Goal: Information Seeking & Learning: Learn about a topic

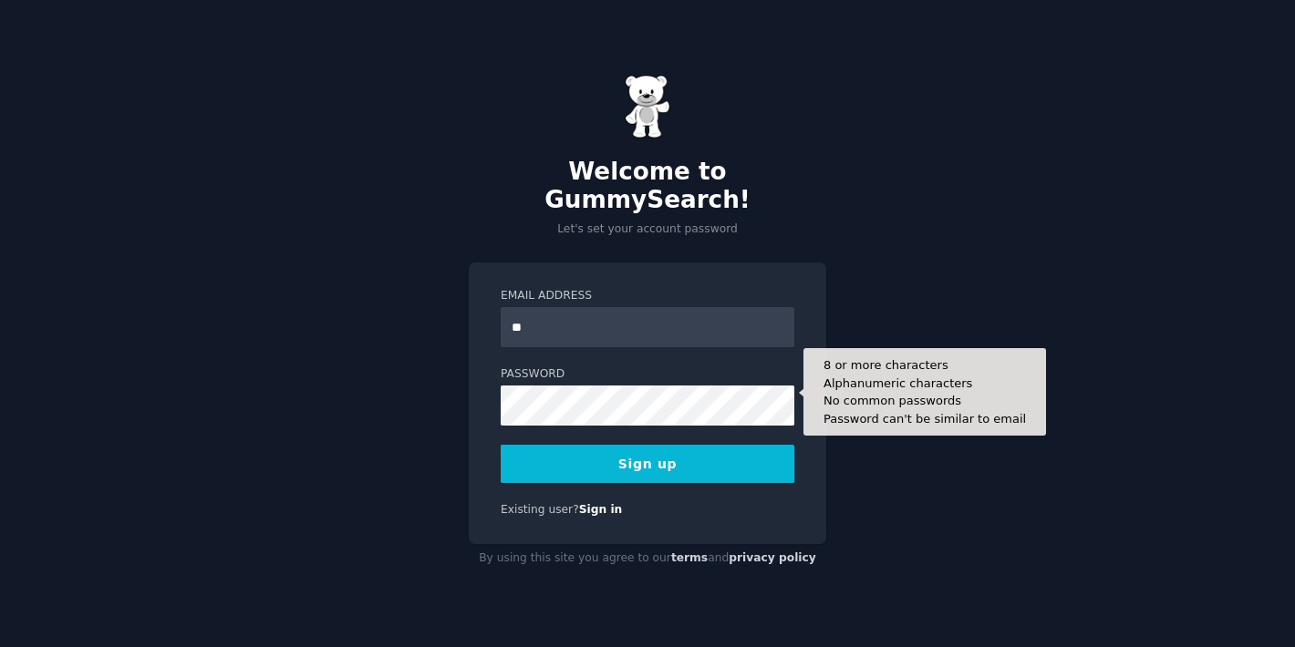
type input "***"
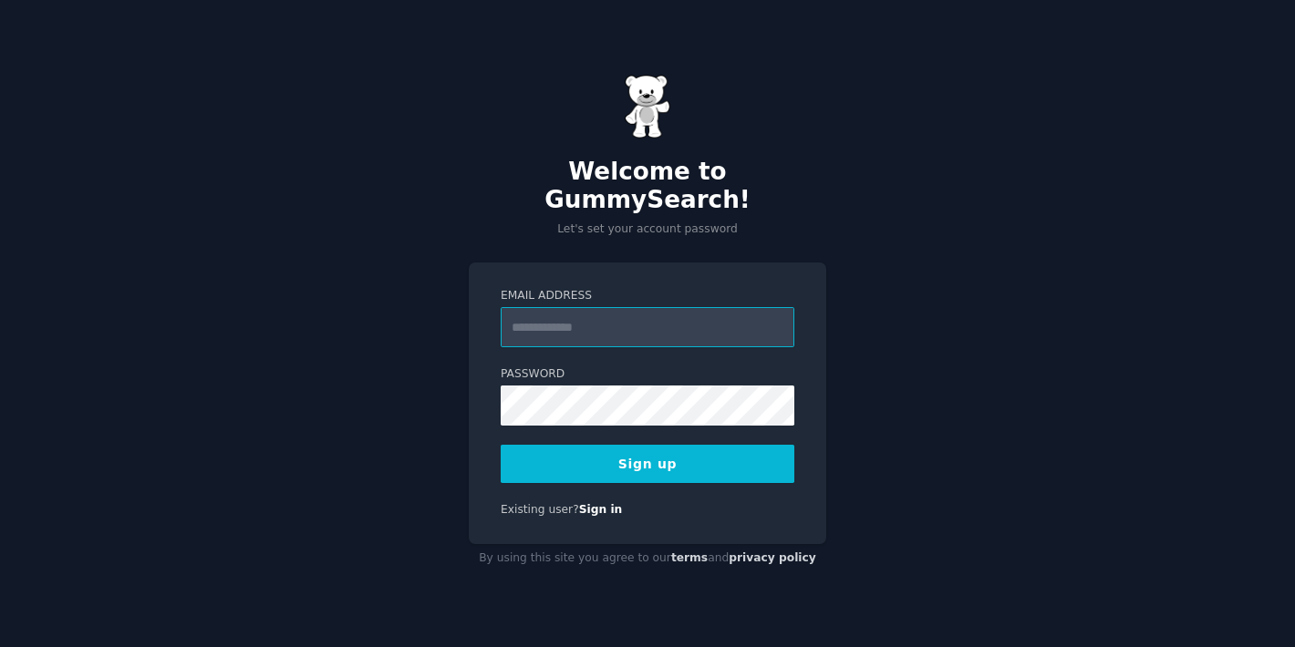
type input "**********"
click at [611, 459] on button "Sign up" at bounding box center [648, 464] width 294 height 38
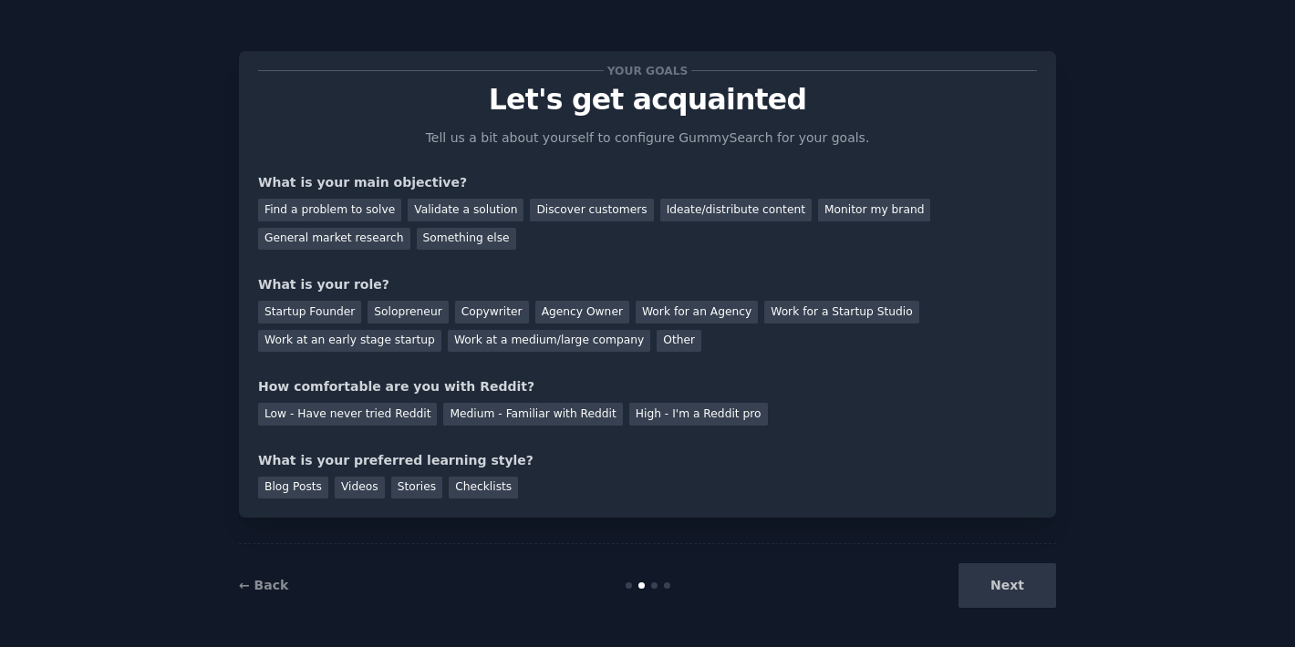
click at [998, 587] on div "Next" at bounding box center [919, 585] width 273 height 45
click at [362, 211] on div "Find a problem to solve" at bounding box center [329, 210] width 143 height 23
click at [457, 211] on div "Validate a solution" at bounding box center [466, 210] width 116 height 23
click at [328, 210] on div "Find a problem to solve" at bounding box center [329, 210] width 143 height 23
click at [356, 239] on div "General market research" at bounding box center [334, 239] width 152 height 23
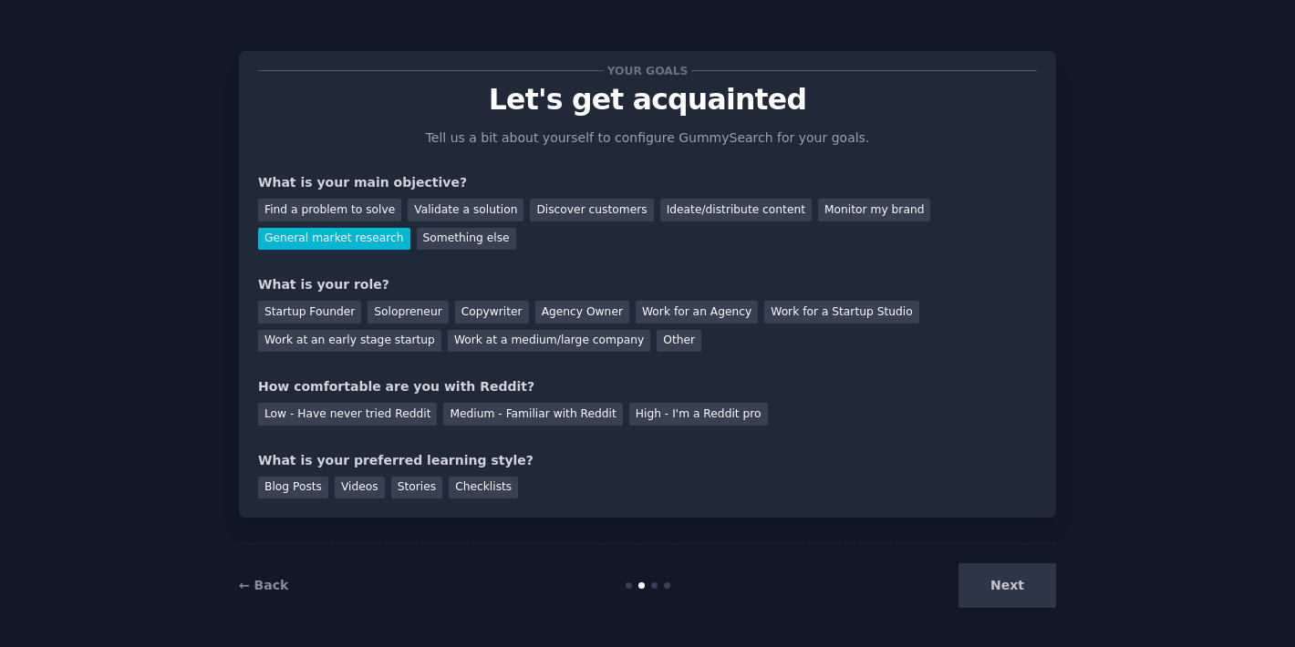
click at [997, 581] on div "Next" at bounding box center [919, 585] width 273 height 45
click at [656, 334] on div "Other" at bounding box center [678, 341] width 45 height 23
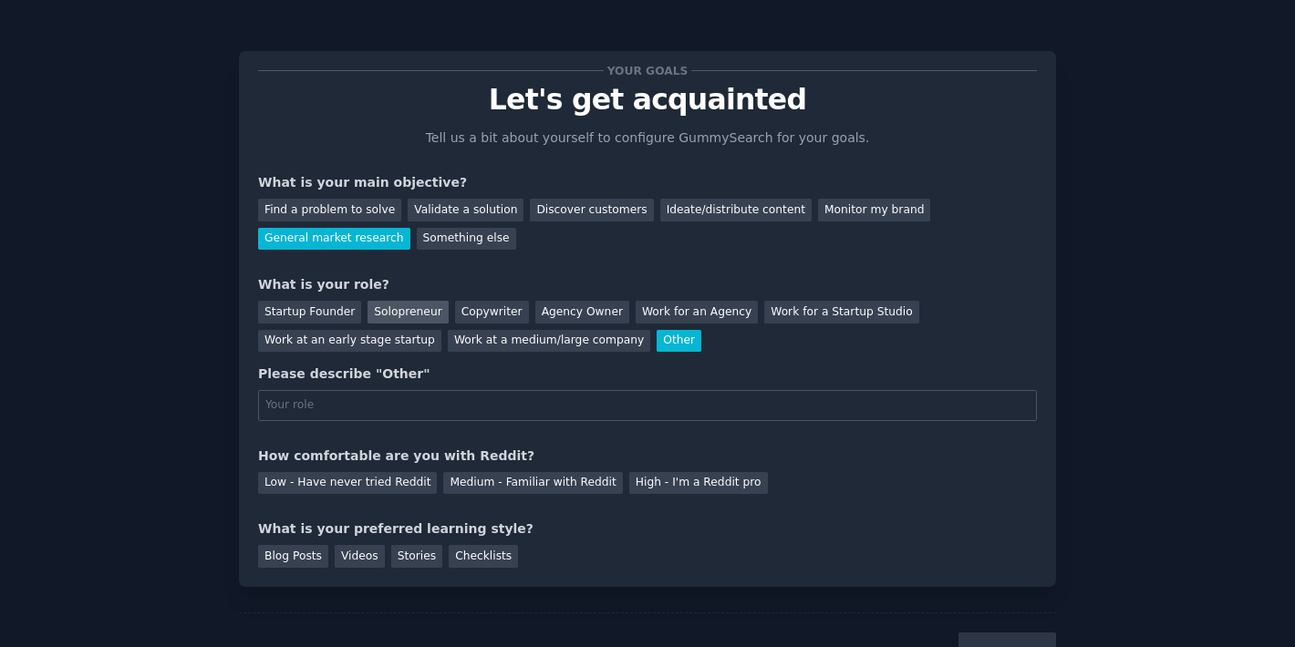
click at [388, 316] on div "Solopreneur" at bounding box center [407, 312] width 80 height 23
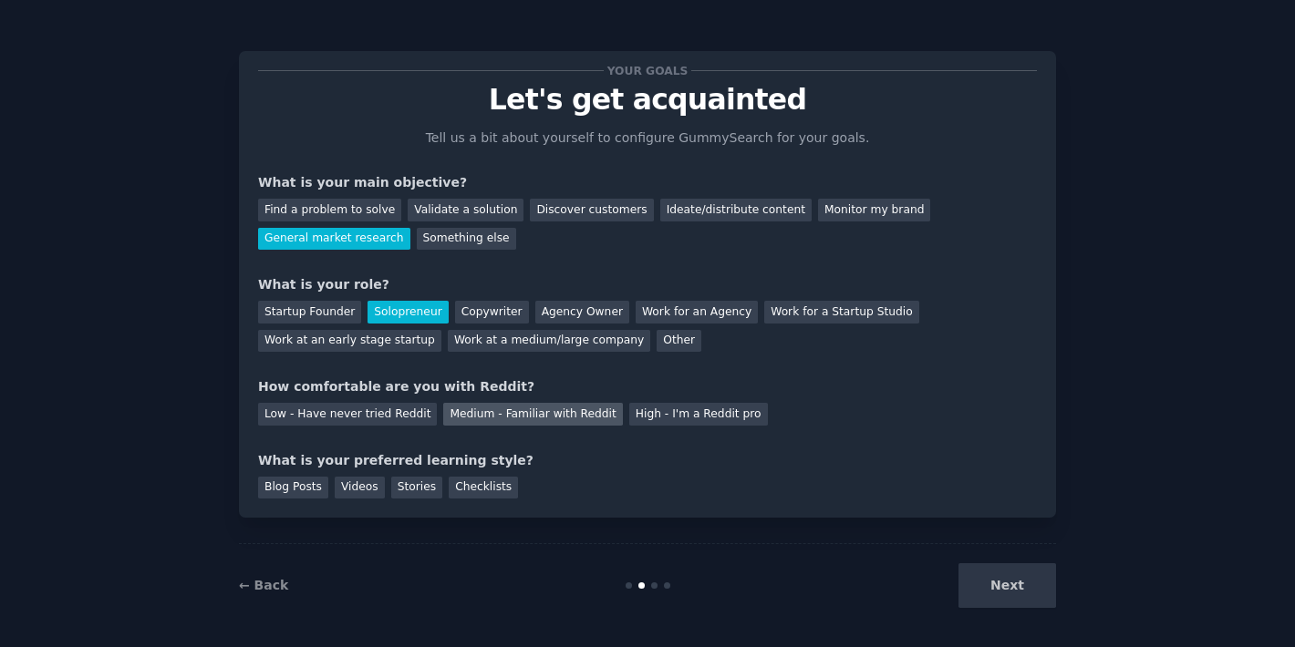
click at [563, 411] on div "Medium - Familiar with Reddit" at bounding box center [532, 414] width 179 height 23
click at [452, 480] on div "Checklists" at bounding box center [483, 488] width 69 height 23
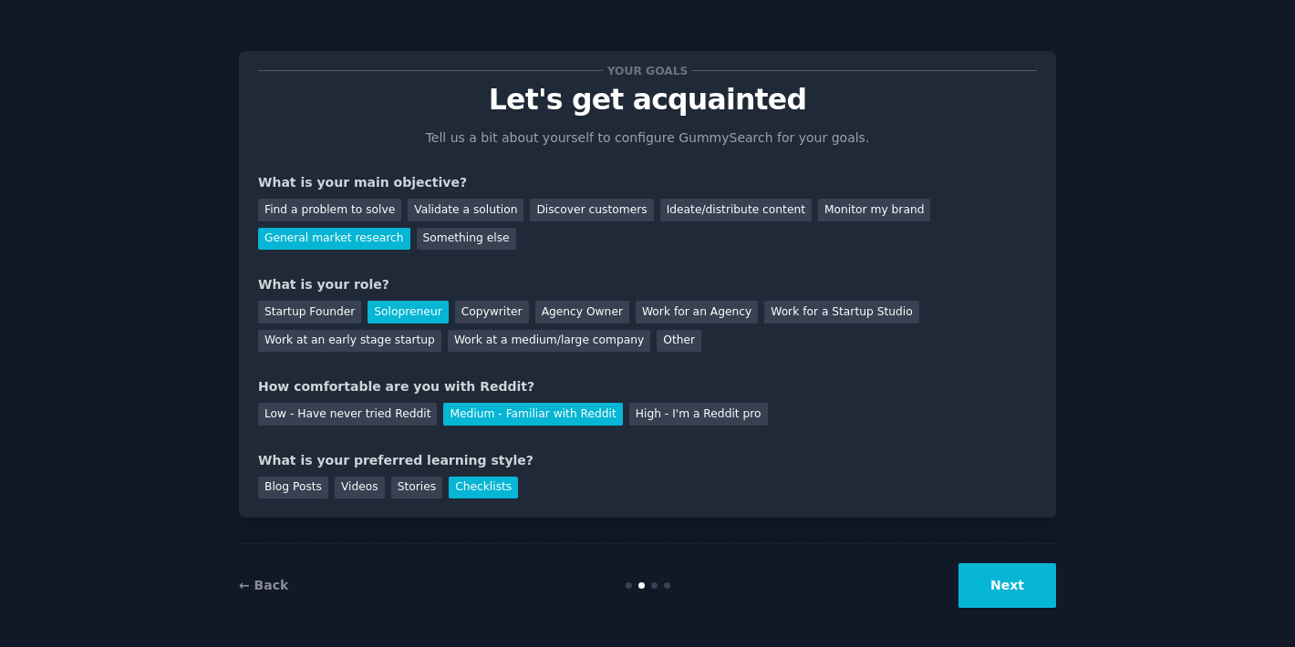
click at [1006, 582] on button "Next" at bounding box center [1007, 585] width 98 height 45
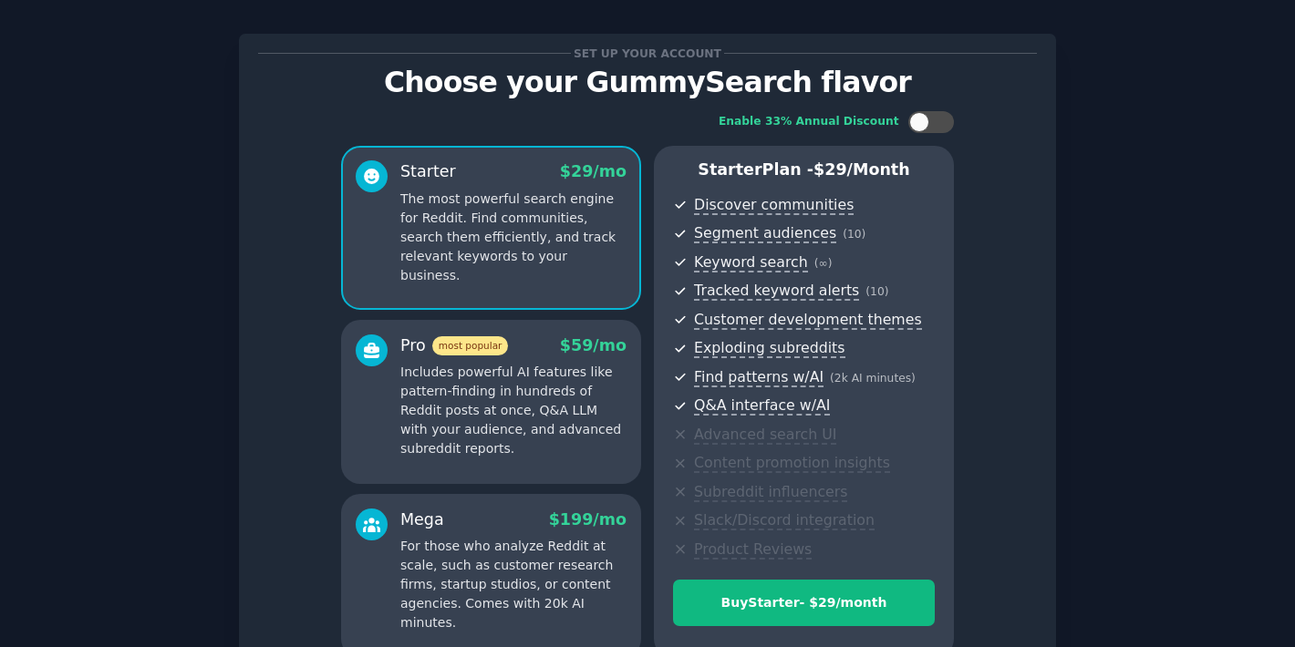
scroll to position [11, 0]
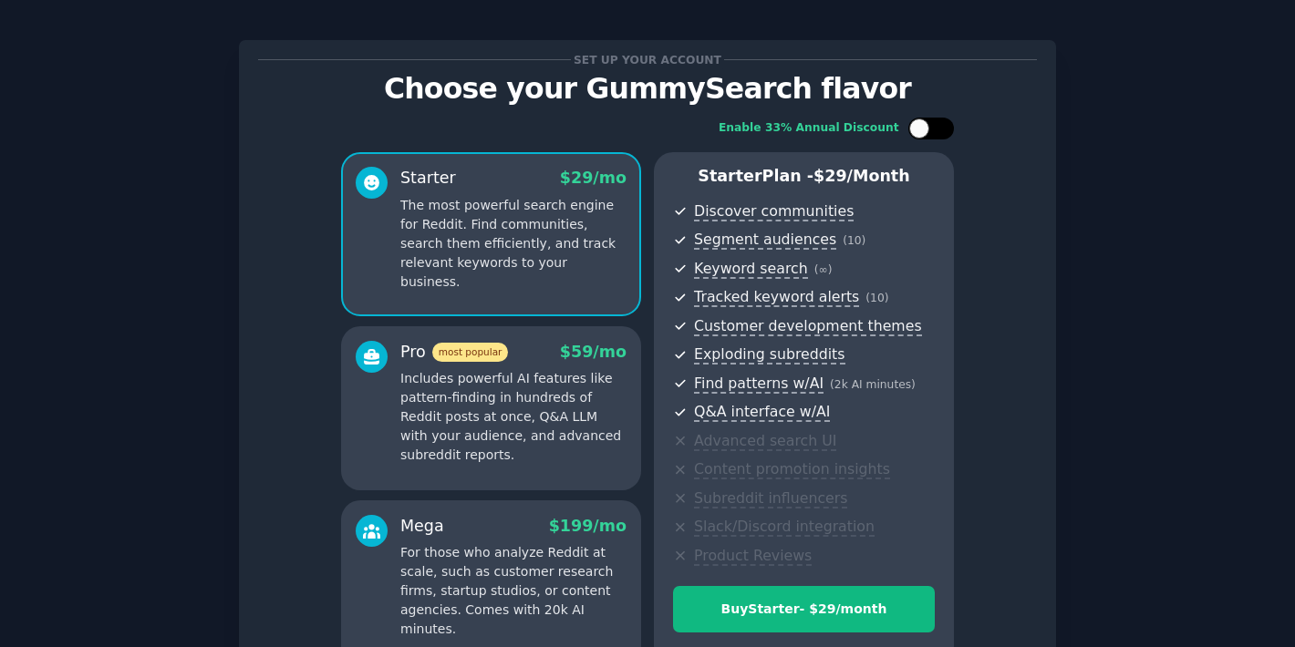
click at [928, 127] on div at bounding box center [931, 129] width 46 height 22
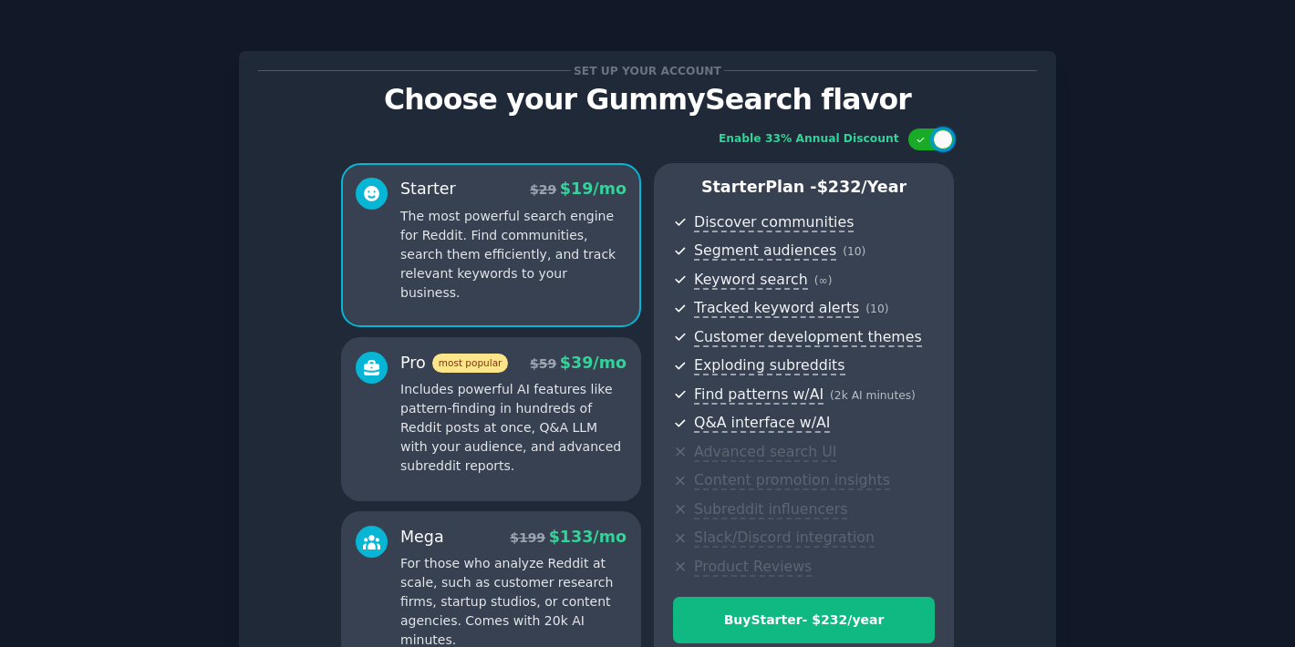
scroll to position [0, 0]
click at [910, 136] on div at bounding box center [931, 140] width 46 height 22
checkbox input "false"
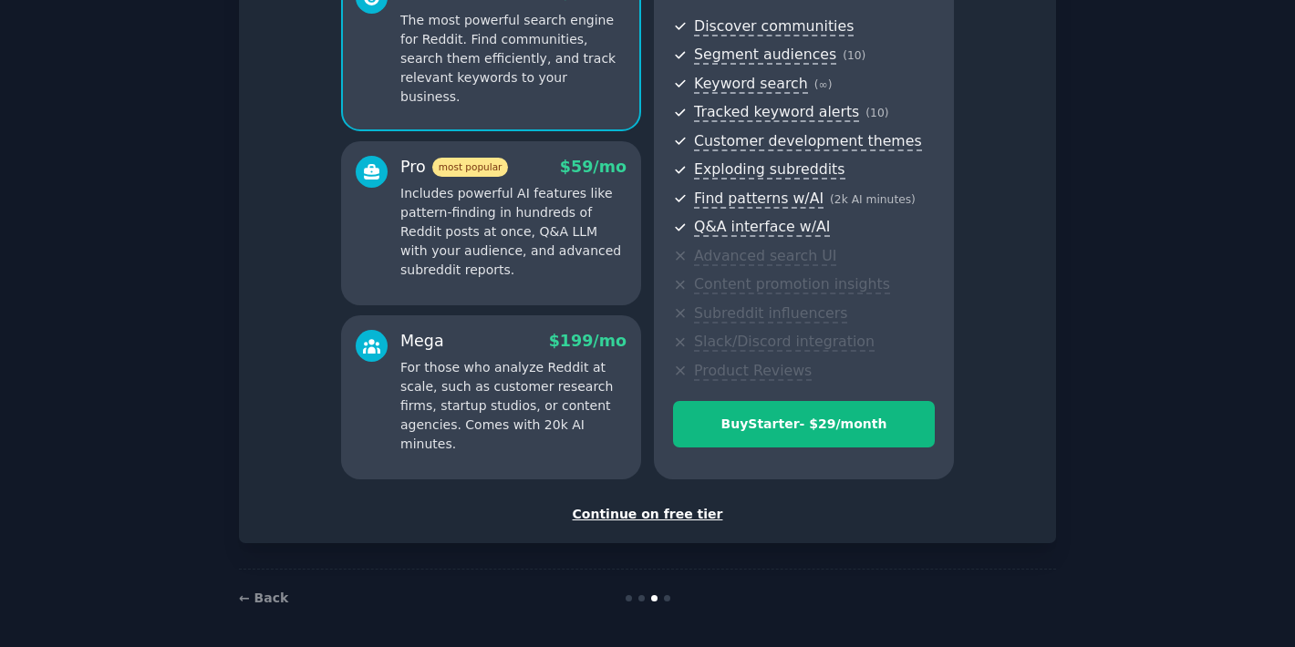
scroll to position [195, 0]
click at [645, 512] on div "Continue on free tier" at bounding box center [647, 515] width 779 height 19
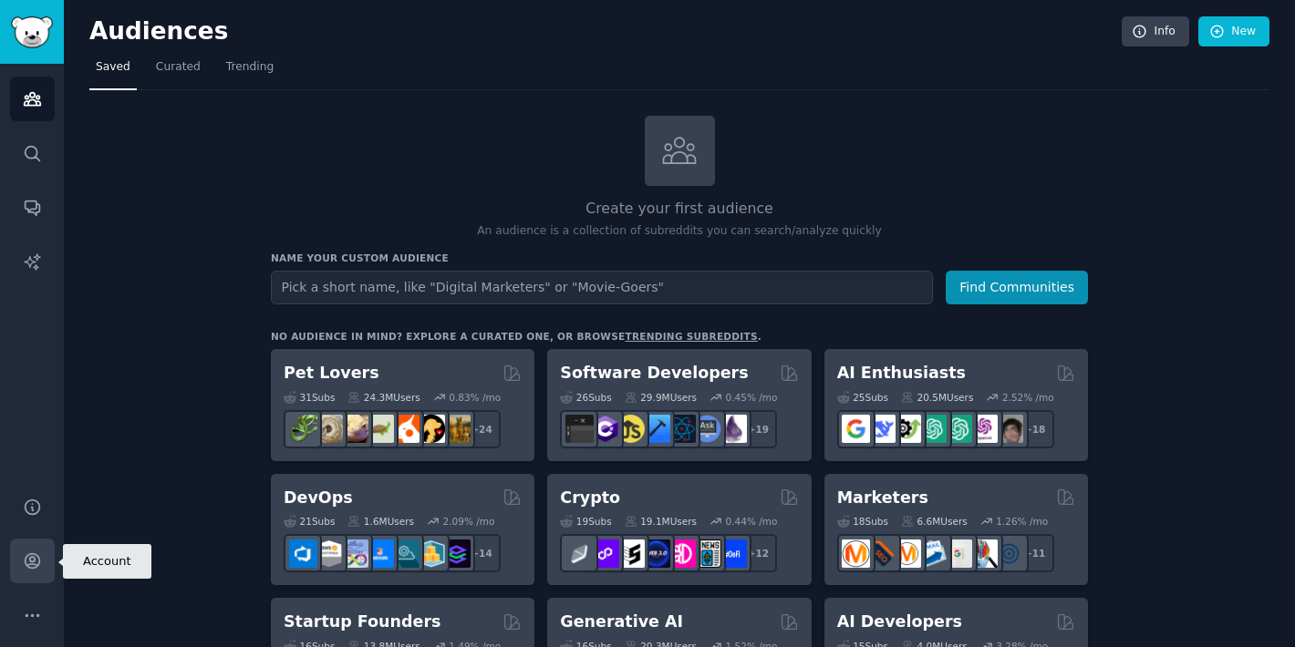
click at [28, 564] on icon "Sidebar" at bounding box center [32, 561] width 15 height 15
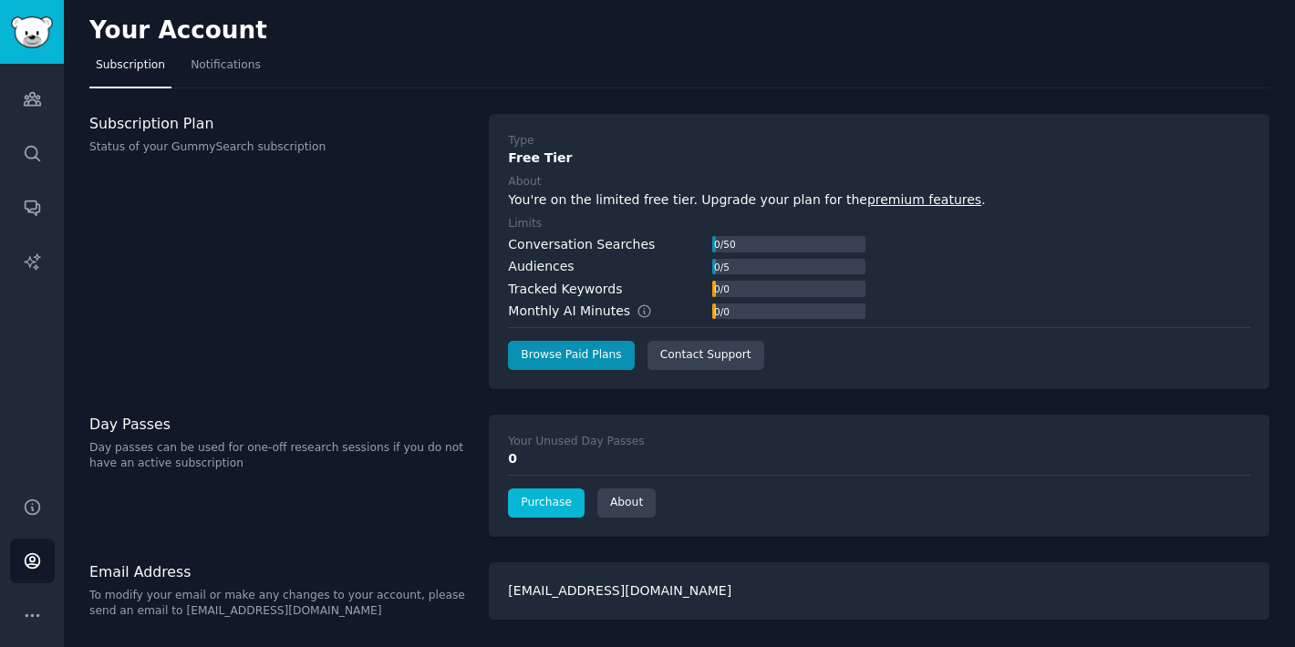
click at [560, 501] on link "Purchase" at bounding box center [546, 503] width 77 height 29
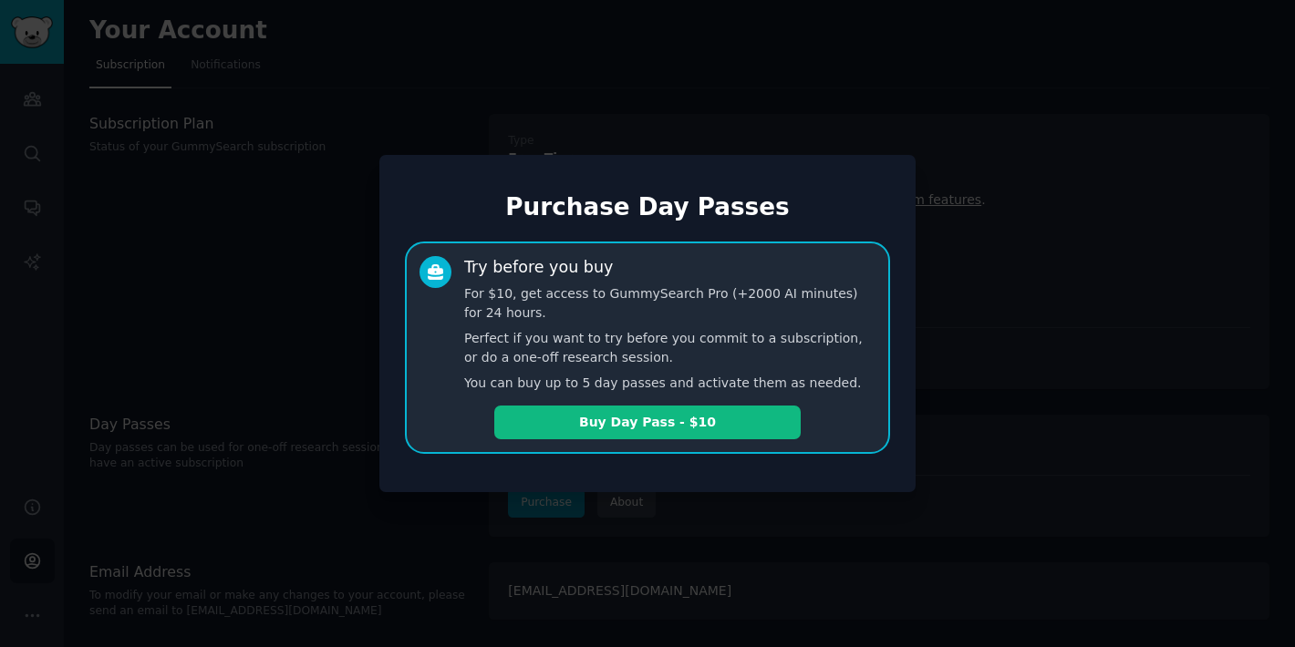
click at [221, 314] on div at bounding box center [647, 323] width 1295 height 647
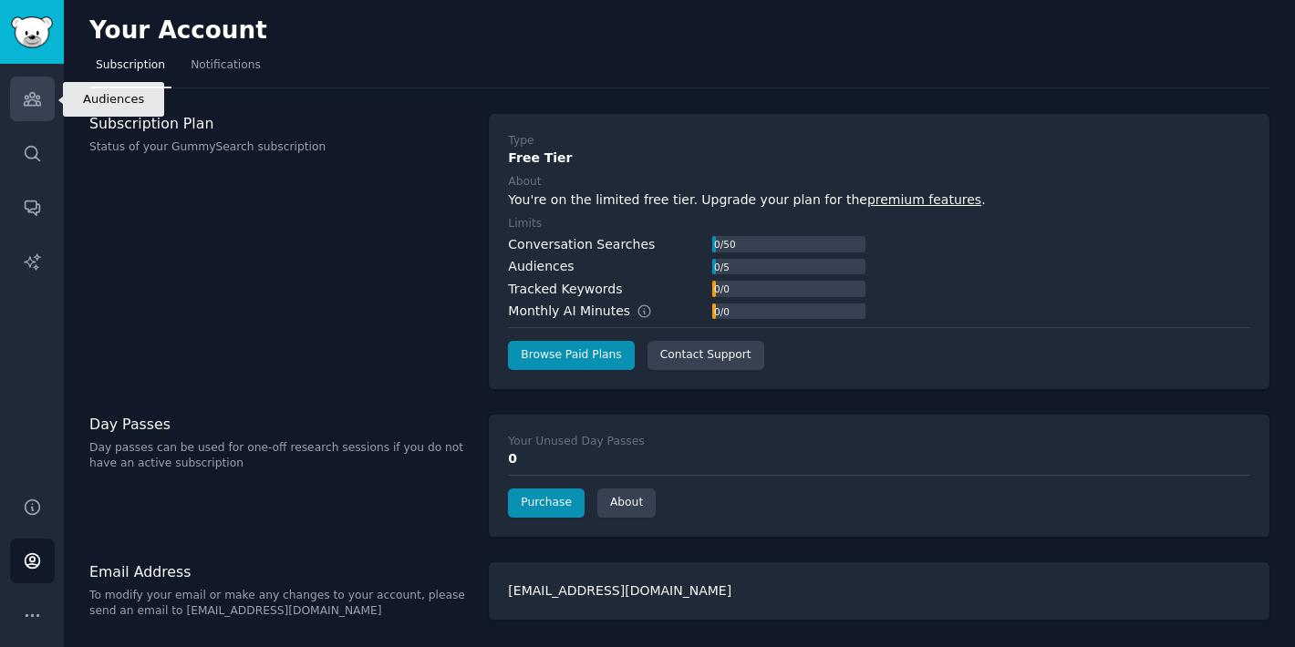
click at [36, 98] on icon "Sidebar" at bounding box center [32, 99] width 16 height 13
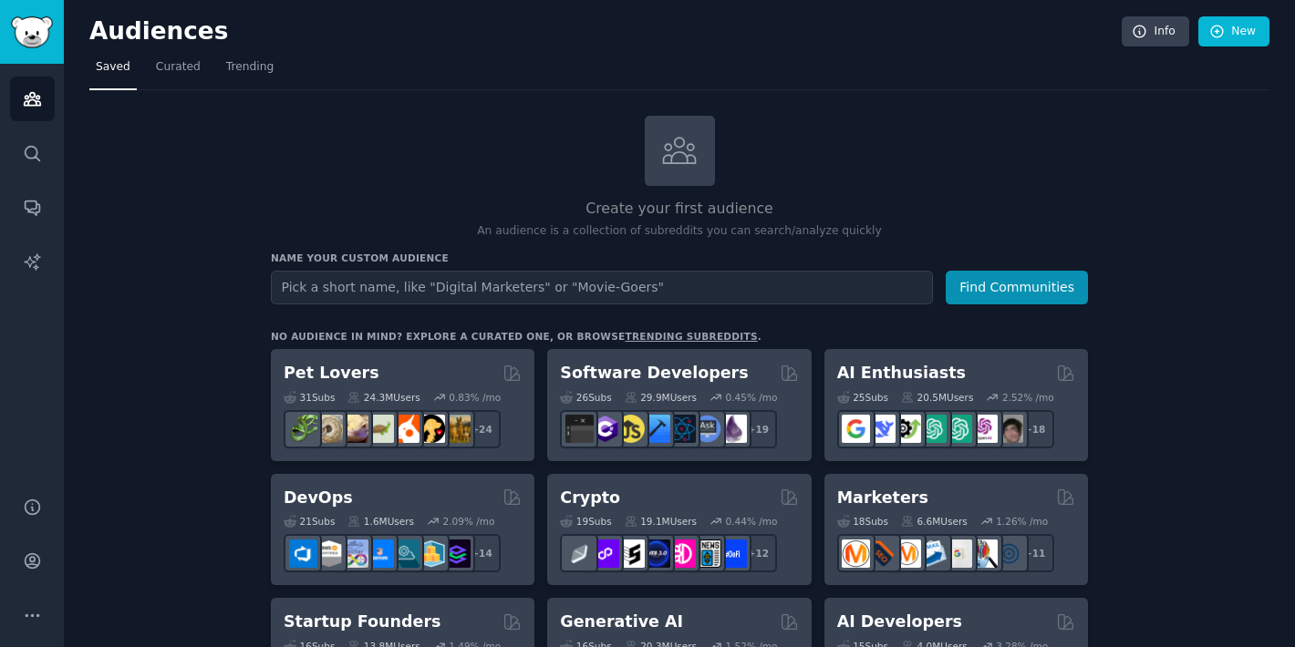
click at [1234, 29] on link "New" at bounding box center [1233, 31] width 71 height 31
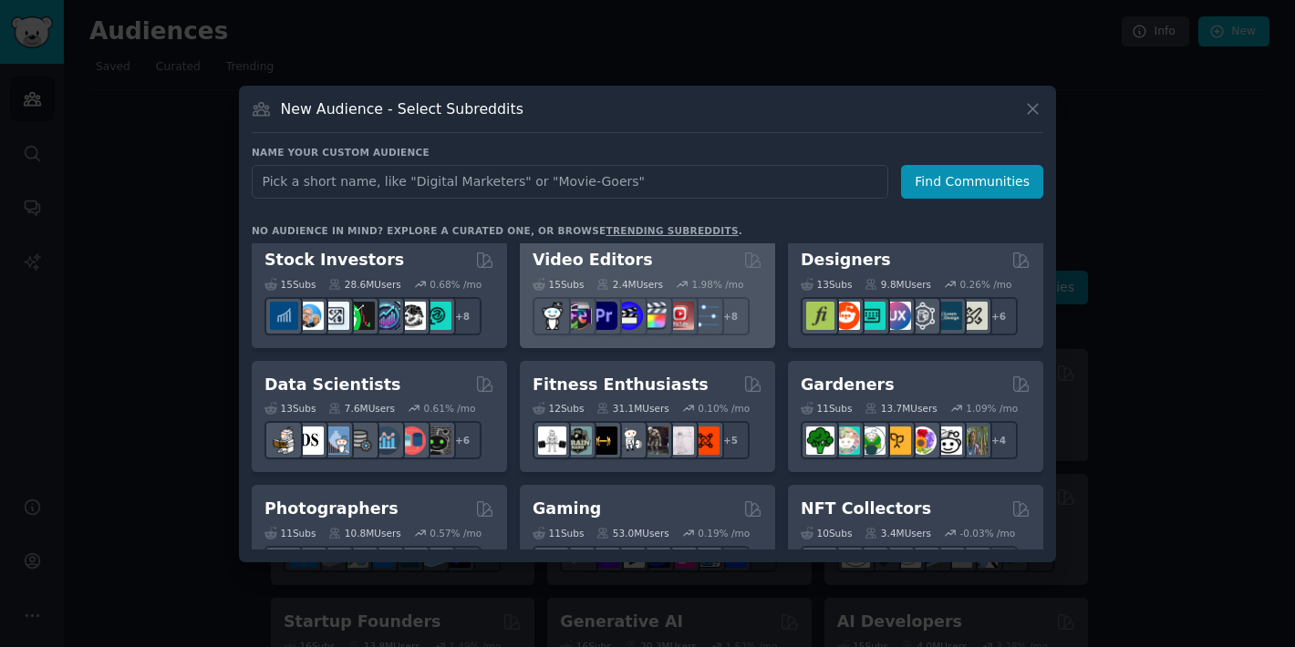
scroll to position [383, 0]
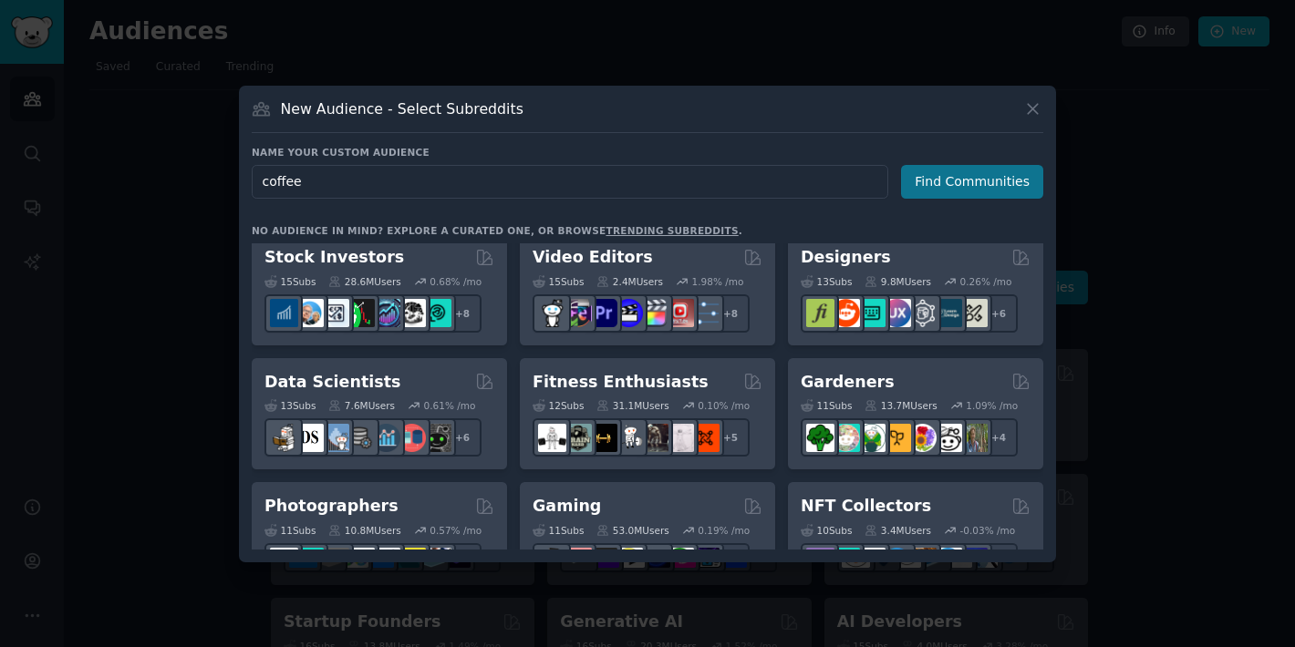
type input "coffee"
click at [1003, 195] on button "Find Communities" at bounding box center [972, 182] width 142 height 34
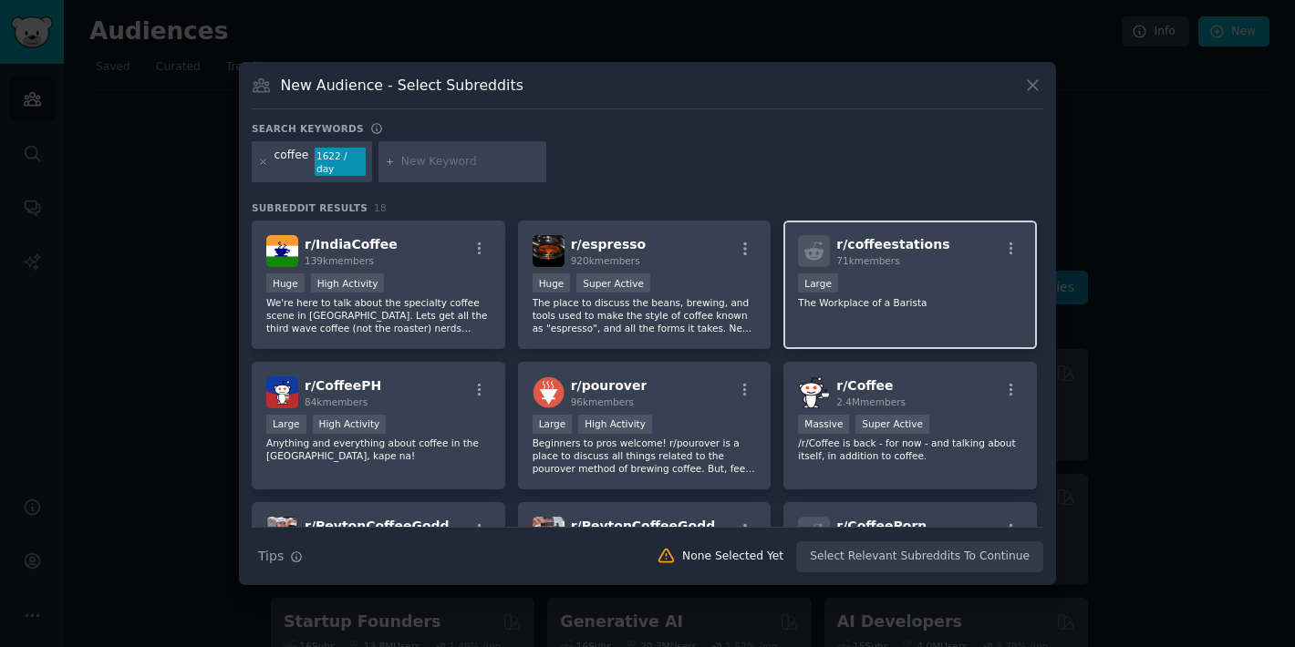
click at [928, 277] on div "Large" at bounding box center [910, 285] width 224 height 23
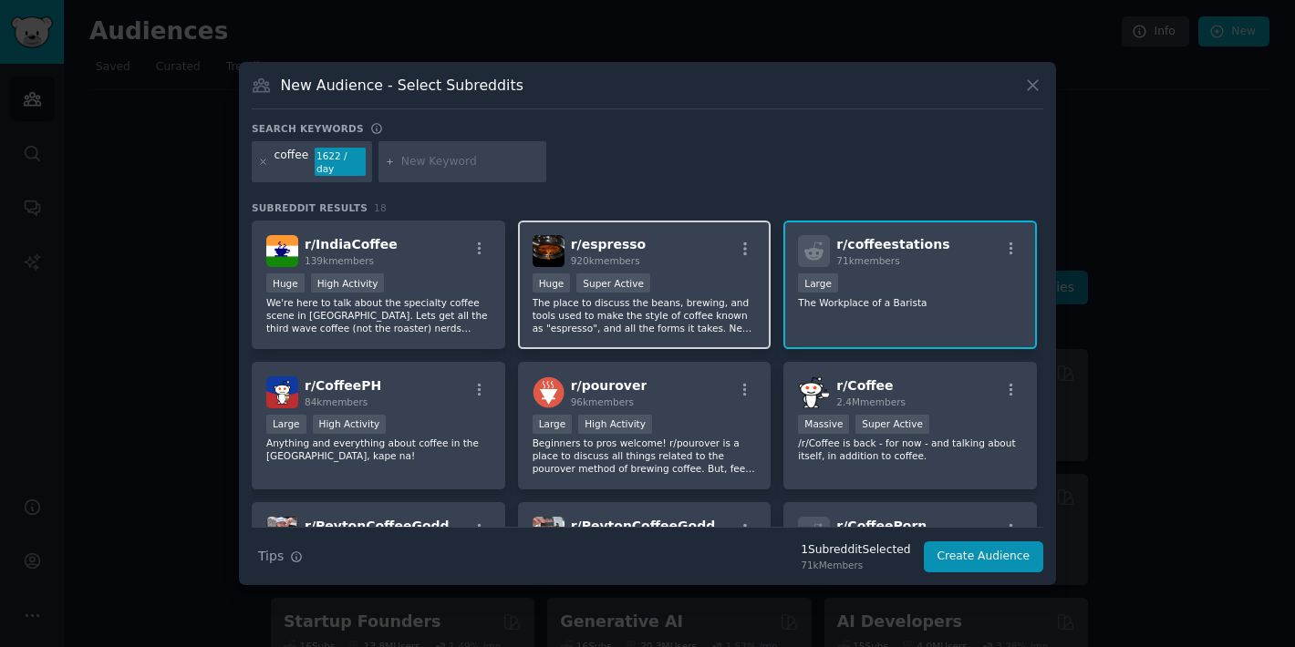
click at [670, 279] on div "Huge Super Active" at bounding box center [644, 285] width 224 height 23
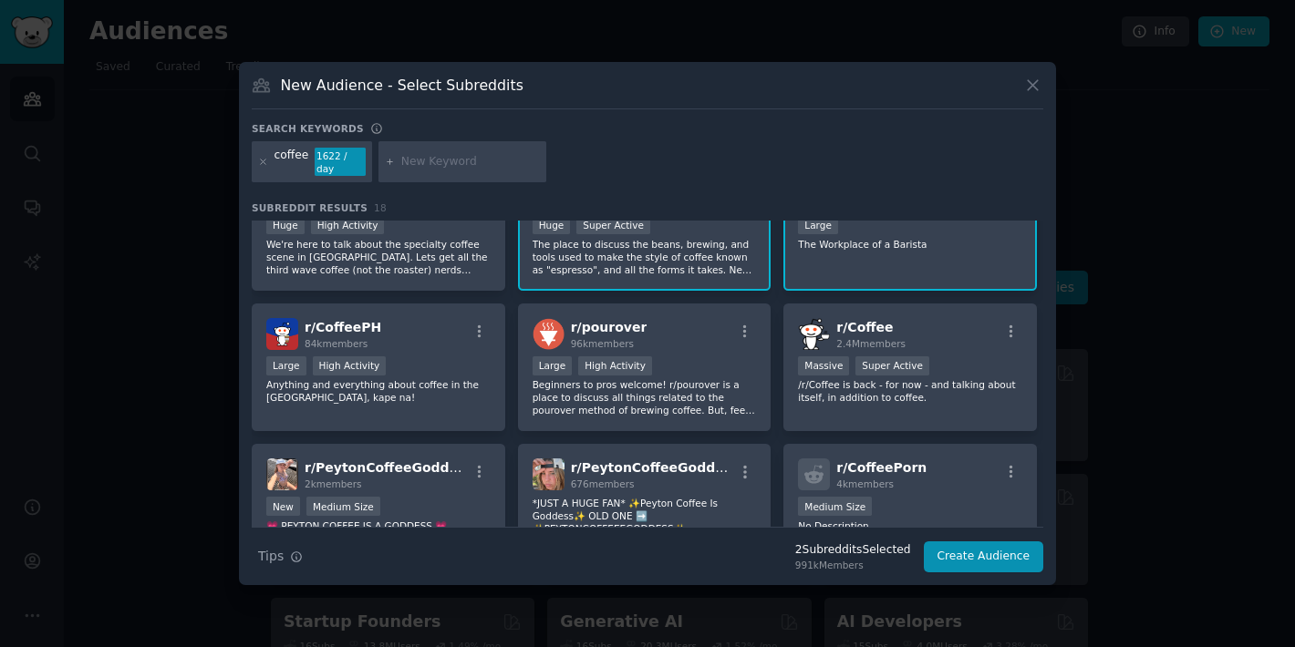
scroll to position [60, 0]
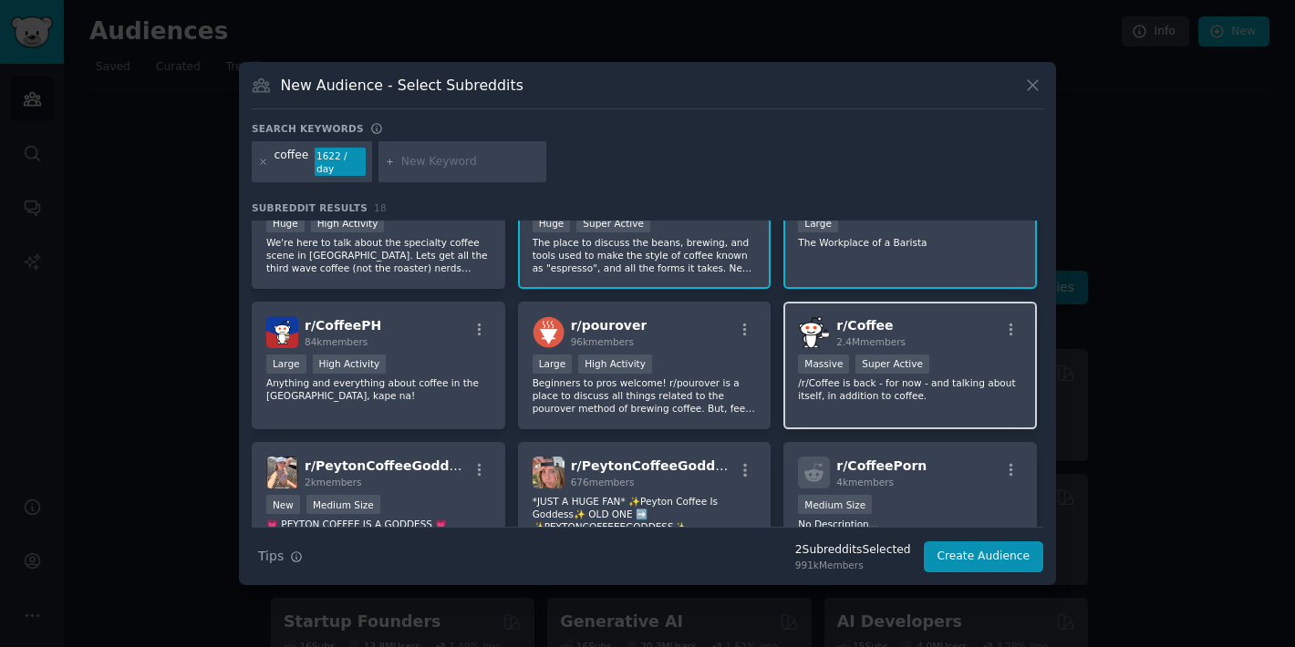
click at [945, 341] on div "r/ Coffee 2.4M members" at bounding box center [910, 332] width 224 height 32
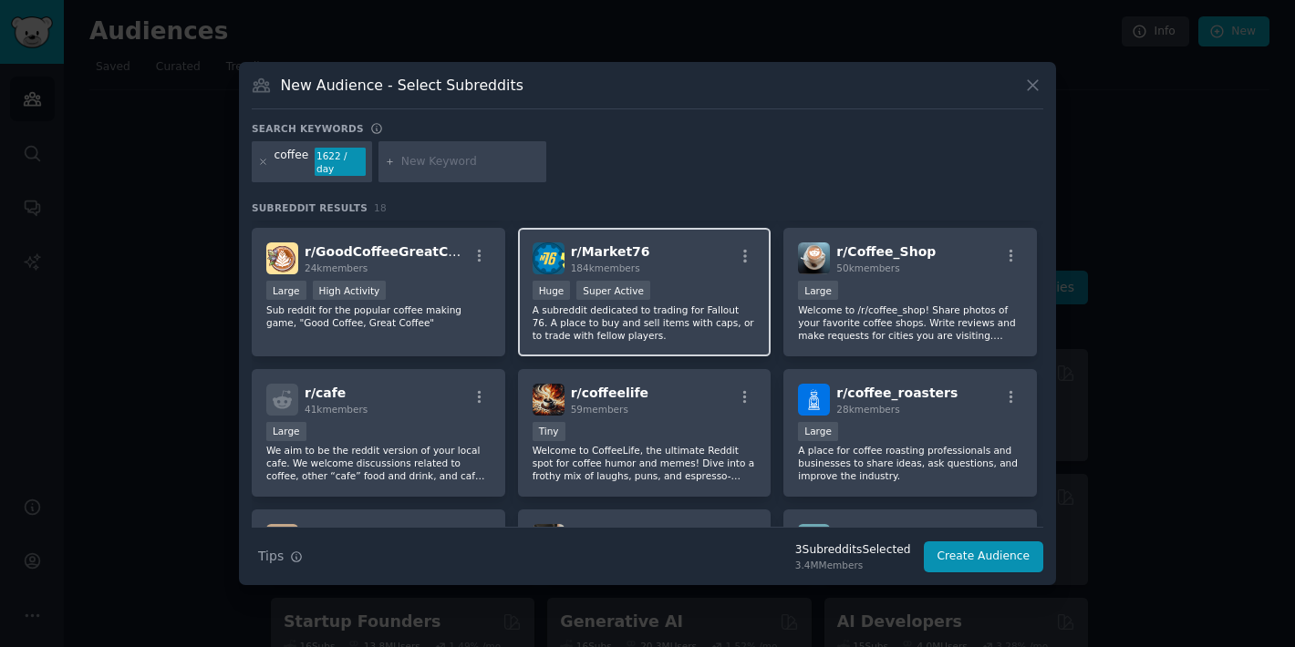
scroll to position [396, 0]
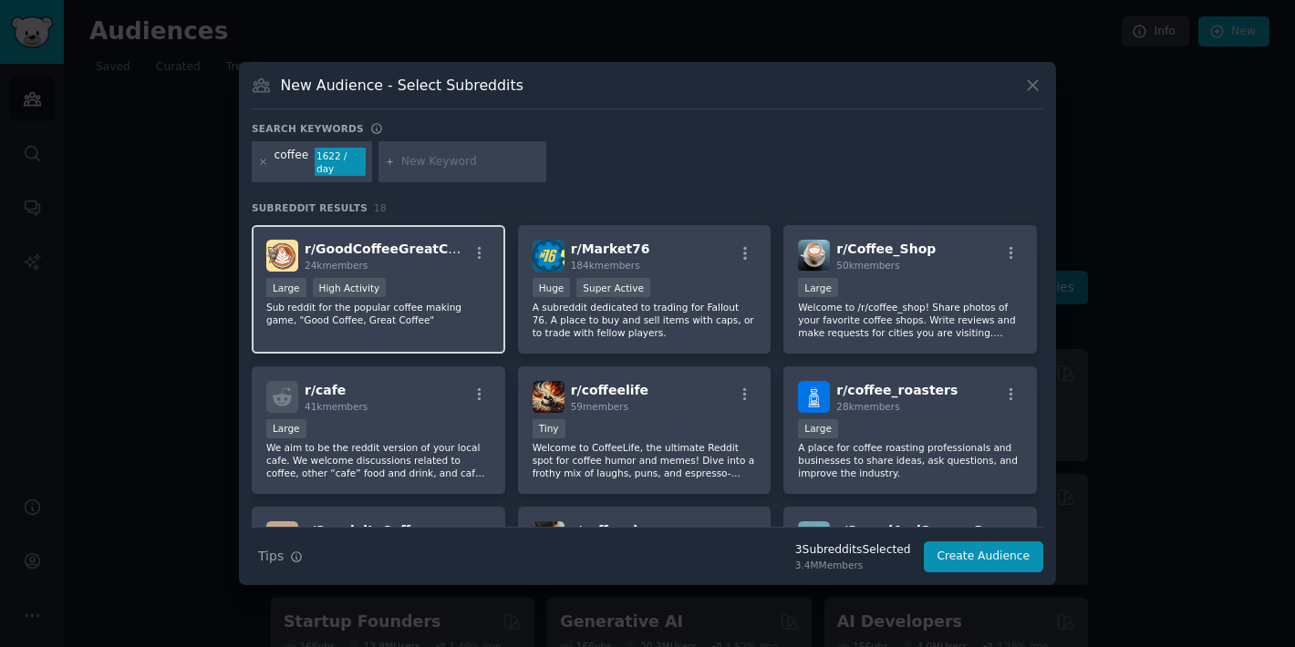
click at [445, 278] on div "Large High Activity" at bounding box center [378, 289] width 224 height 23
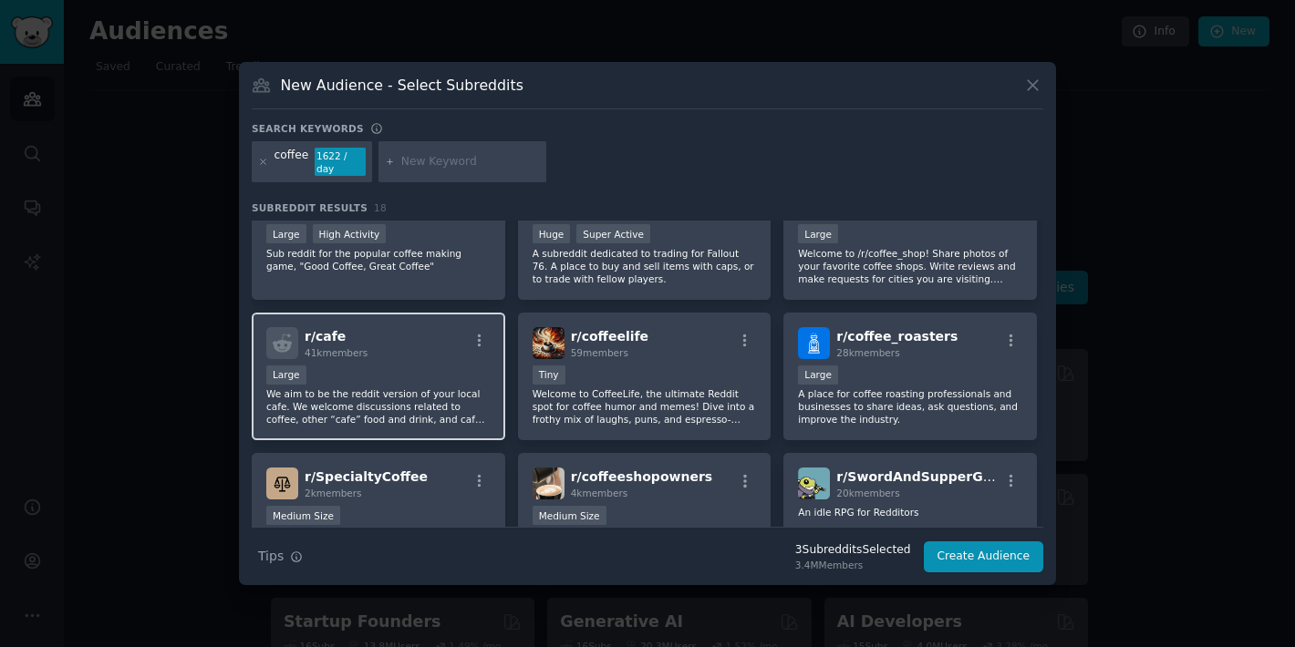
scroll to position [464, 0]
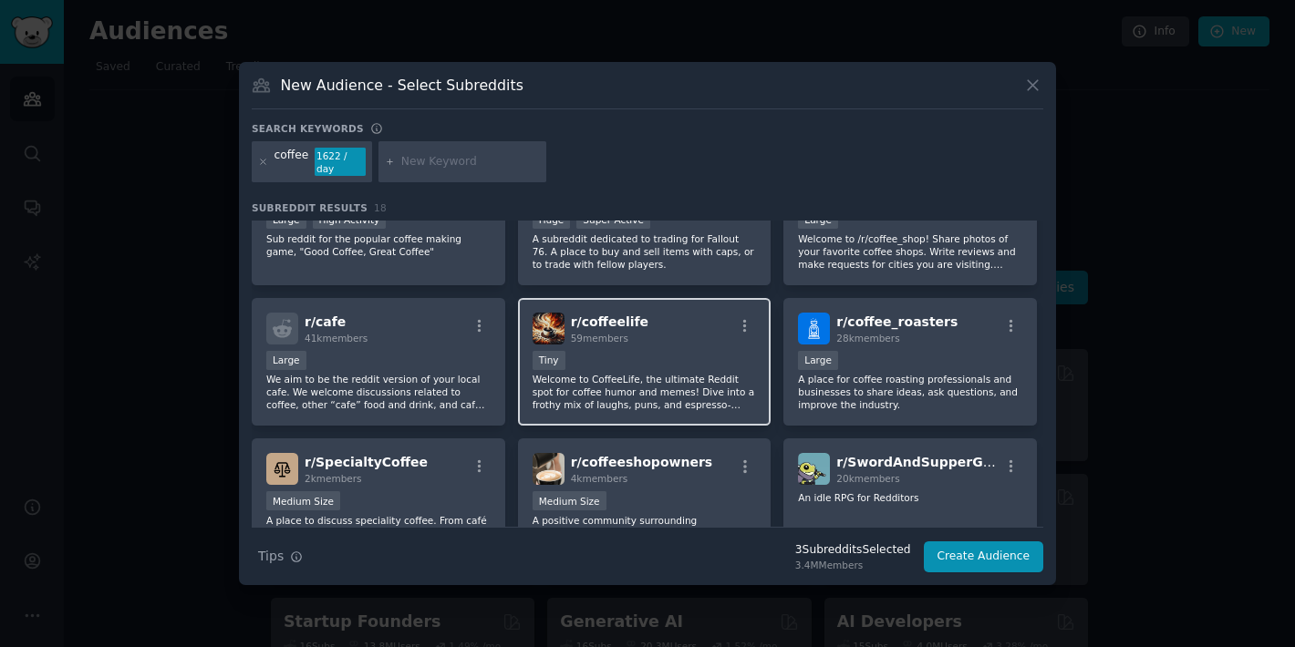
click at [705, 365] on div "Tiny" at bounding box center [644, 362] width 224 height 23
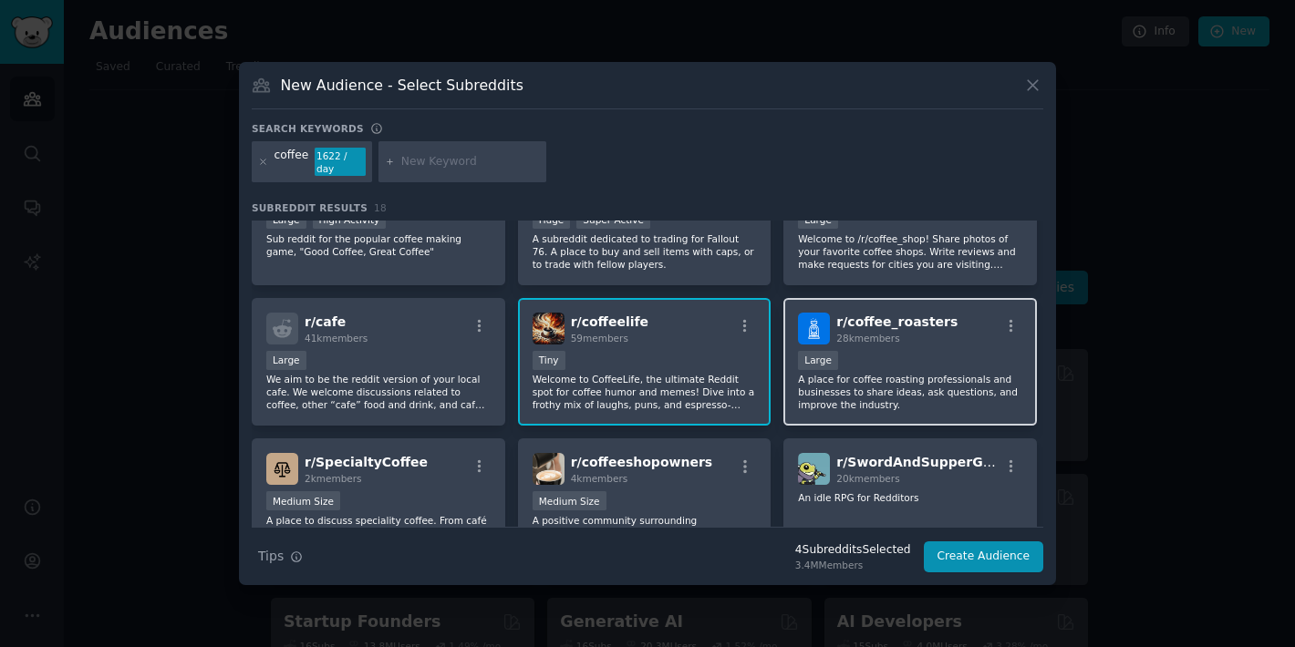
click at [927, 353] on div "Large" at bounding box center [910, 362] width 224 height 23
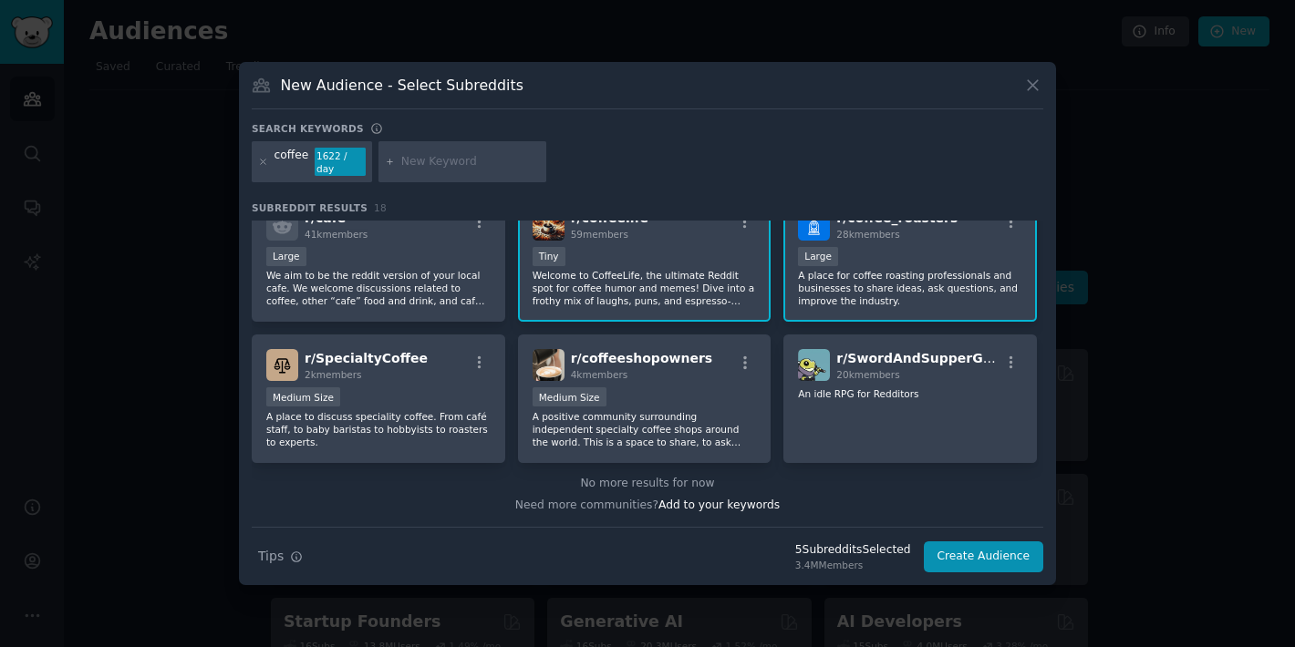
scroll to position [567, 0]
click at [701, 392] on div "Medium Size" at bounding box center [644, 399] width 224 height 23
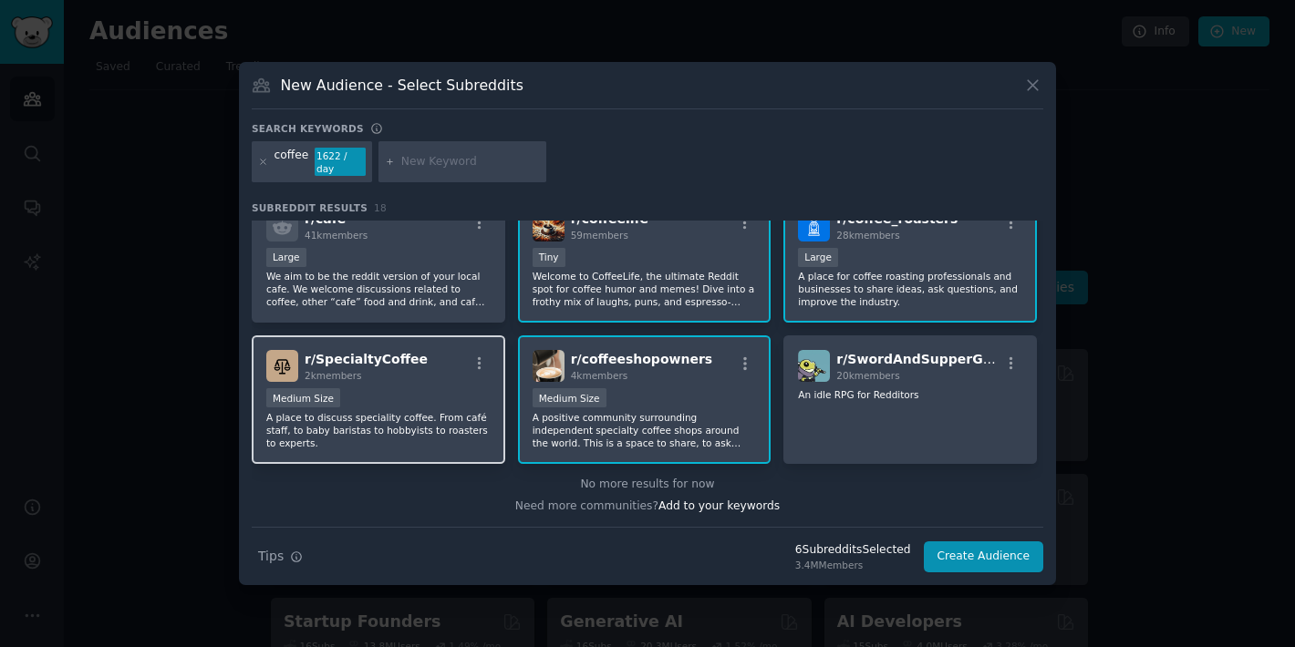
click at [446, 372] on div "r/ SpecialtyCoffee 2k members" at bounding box center [378, 366] width 224 height 32
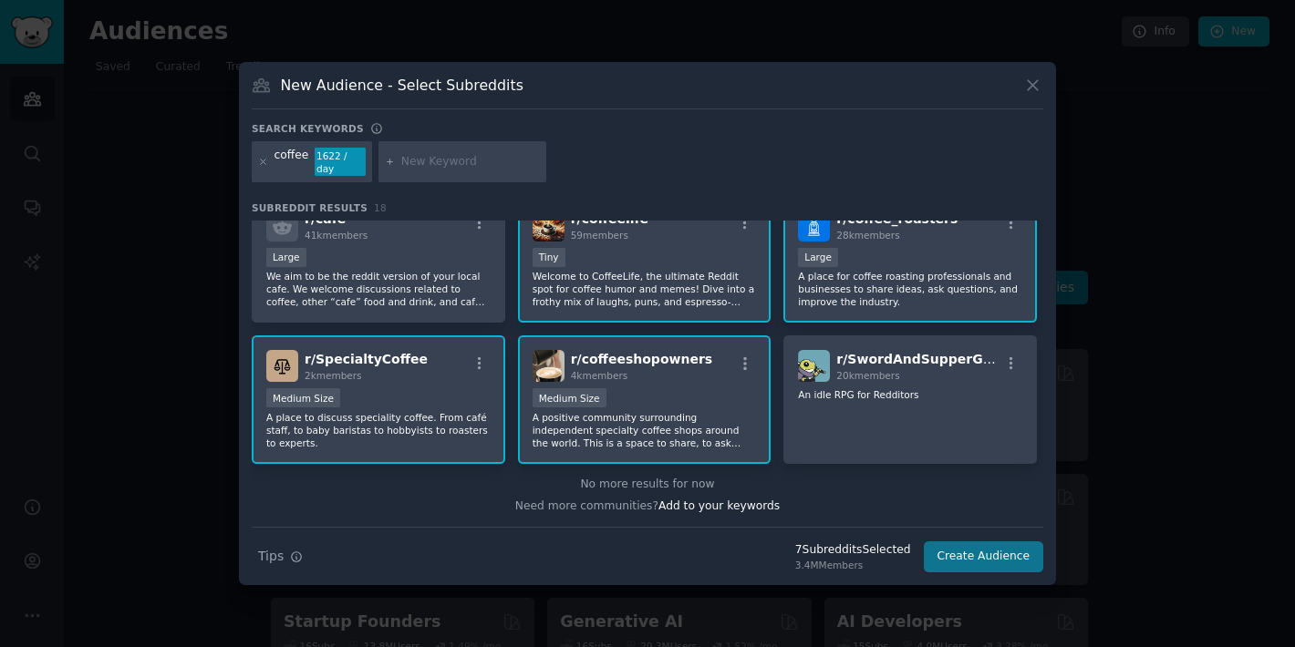
click at [975, 557] on button "Create Audience" at bounding box center [984, 557] width 120 height 31
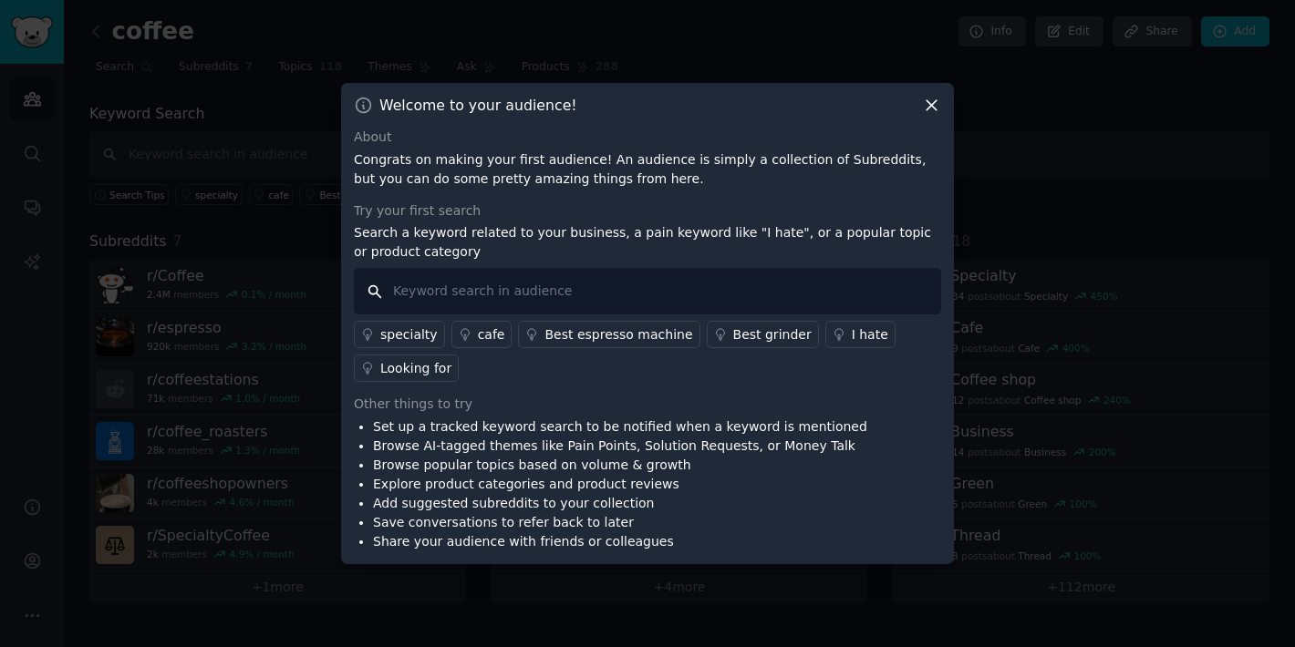
click at [419, 304] on input "text" at bounding box center [647, 291] width 587 height 46
type input "coffee trends"
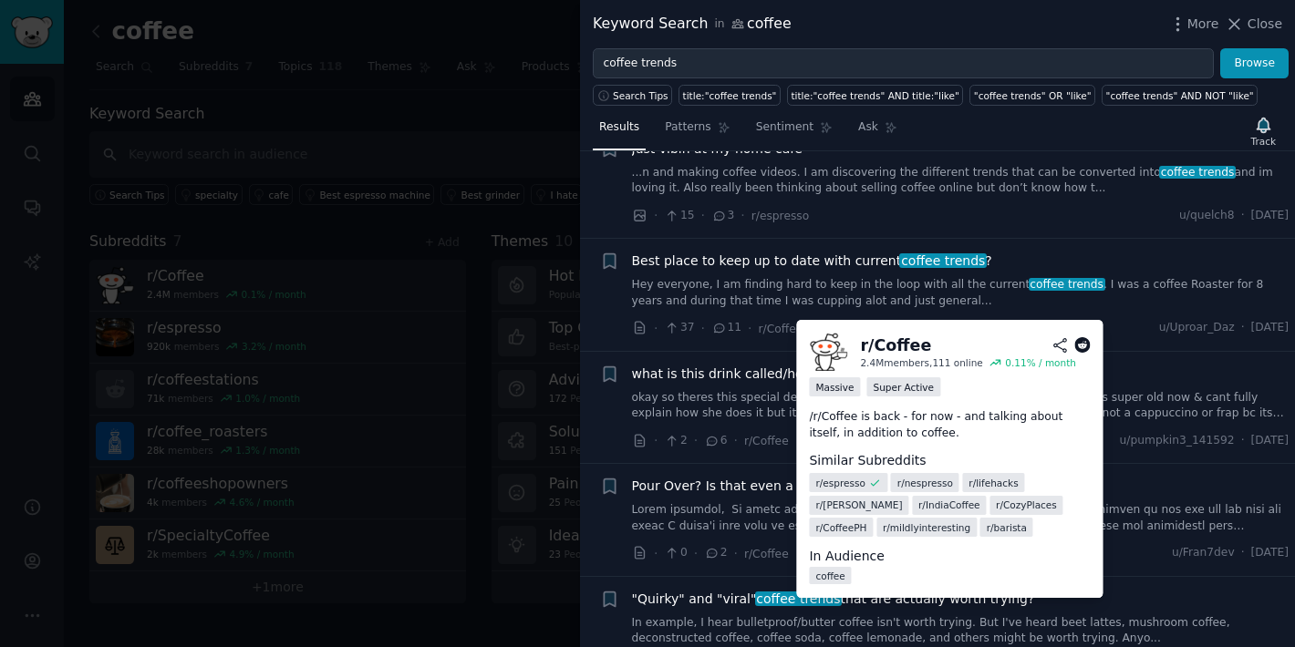
scroll to position [58, 0]
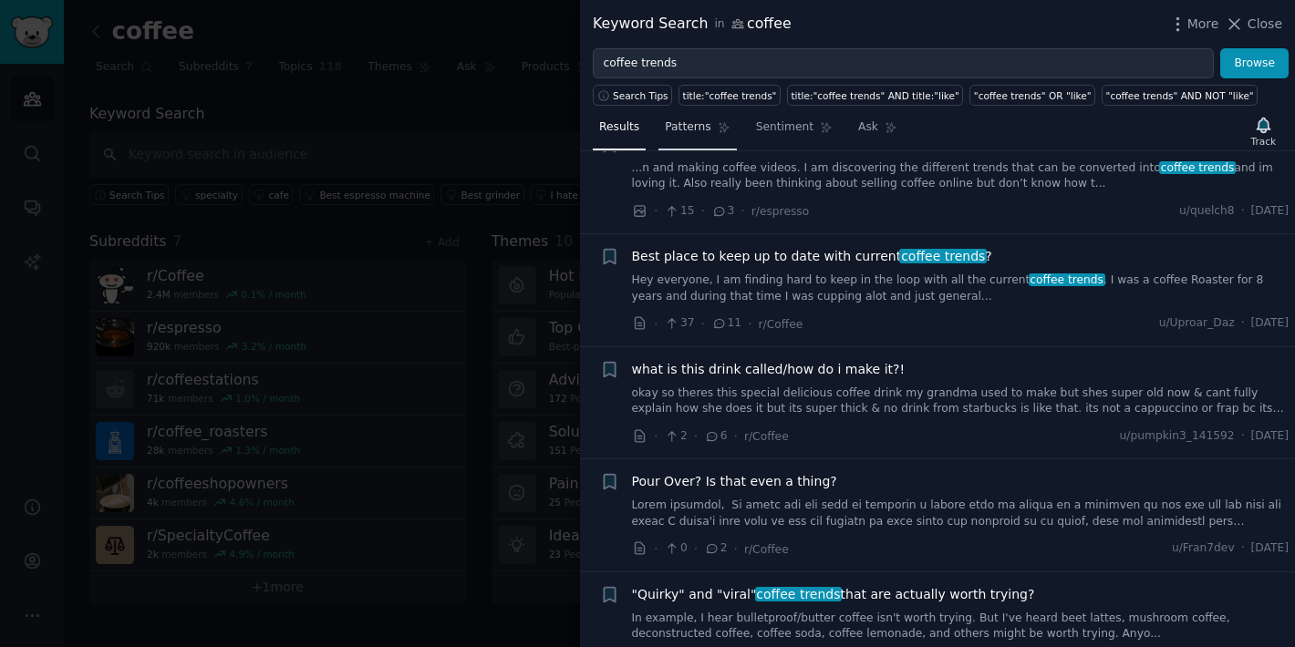
click at [685, 130] on span "Patterns" at bounding box center [688, 127] width 46 height 16
